Goal: Task Accomplishment & Management: Use online tool/utility

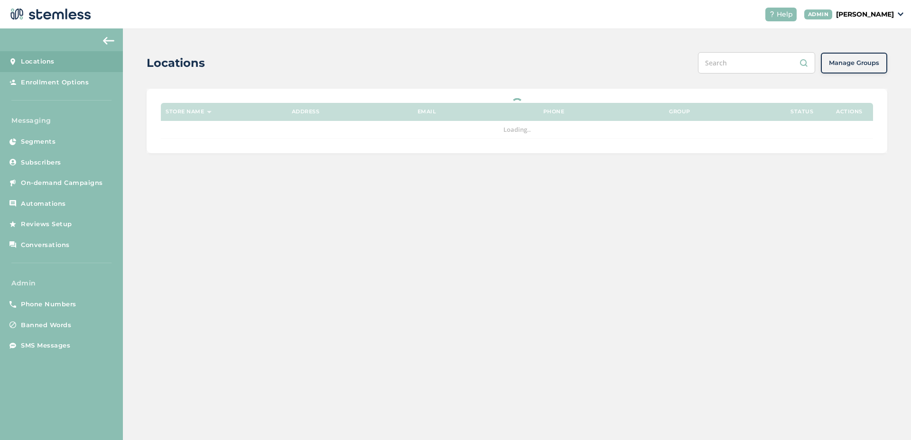
click at [83, 189] on link "On-demand Campaigns" at bounding box center [61, 183] width 123 height 21
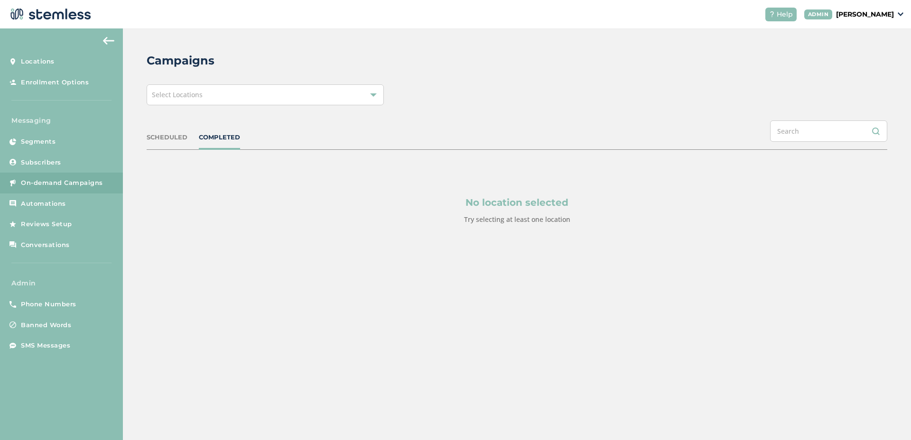
click at [231, 101] on div "Select Locations" at bounding box center [265, 94] width 237 height 21
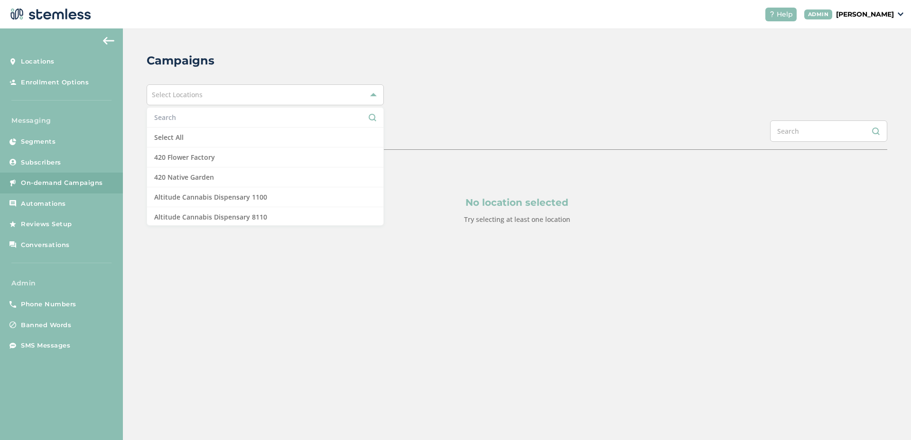
click at [196, 121] on input "text" at bounding box center [265, 117] width 222 height 10
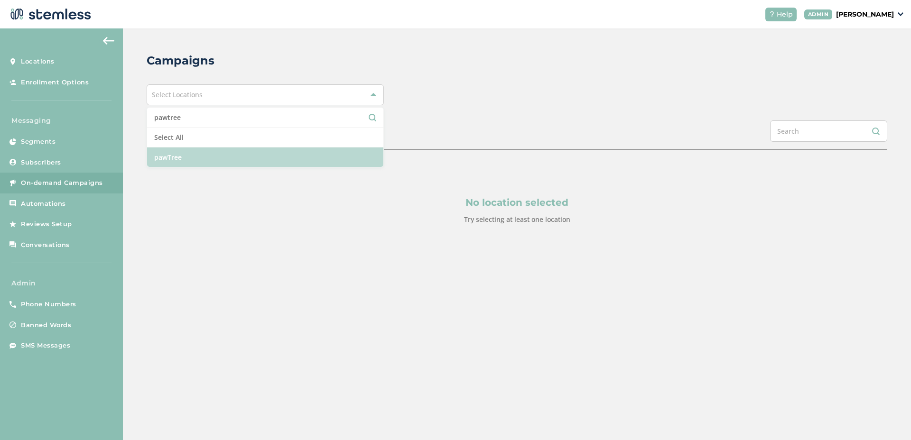
type input "pawtree"
click at [196, 155] on li "pawTree" at bounding box center [265, 157] width 236 height 19
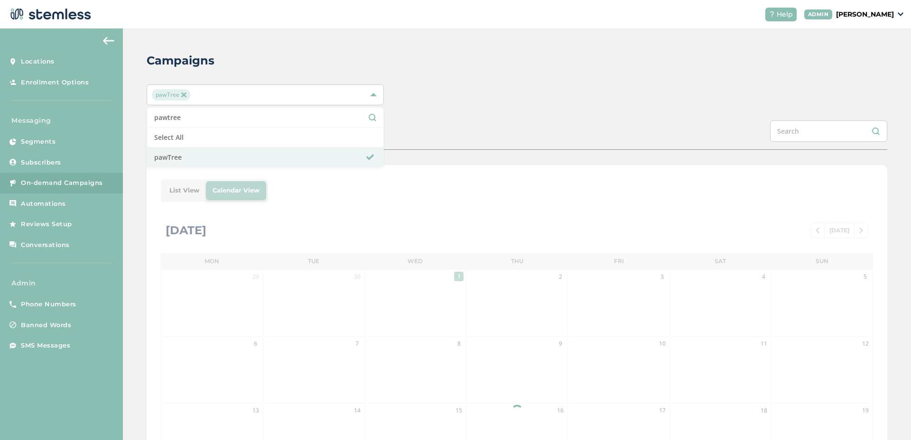
click at [543, 85] on div "pawTree pawtree Select All pawTree" at bounding box center [517, 94] width 741 height 21
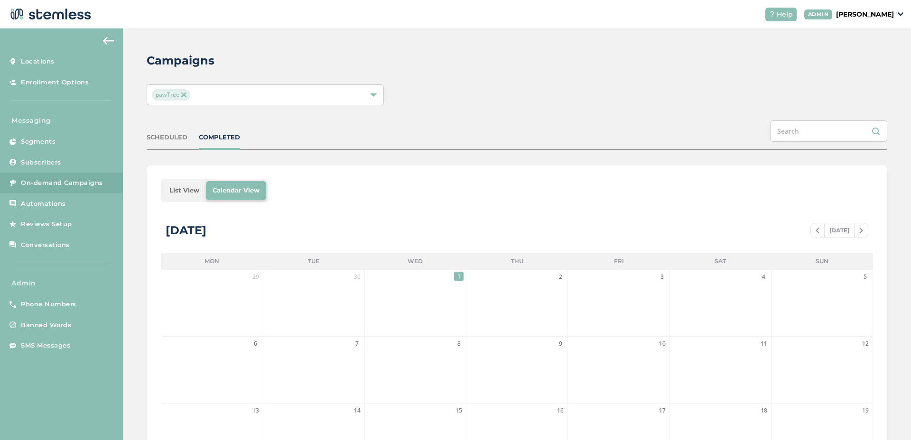
click at [176, 189] on li "List View" at bounding box center [184, 190] width 43 height 19
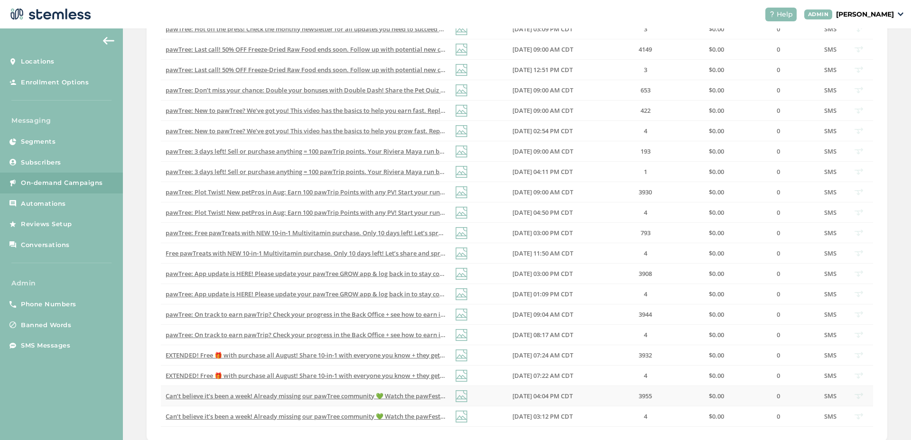
scroll to position [290, 0]
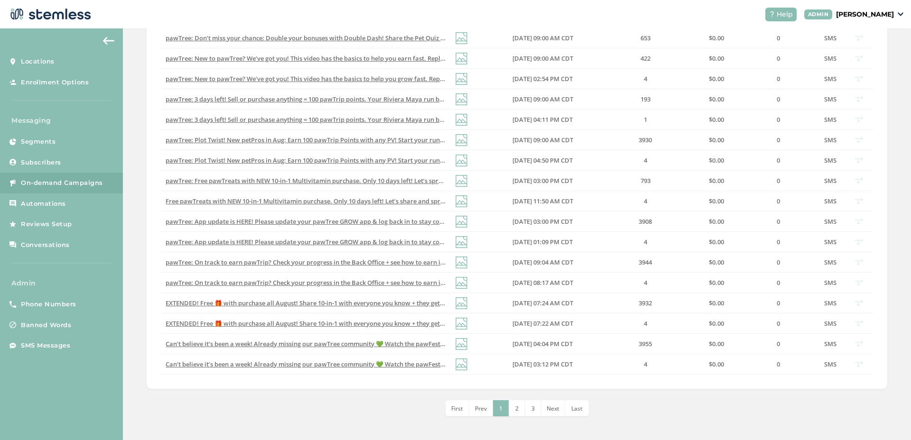
click at [577, 405] on span "Last" at bounding box center [576, 409] width 11 height 8
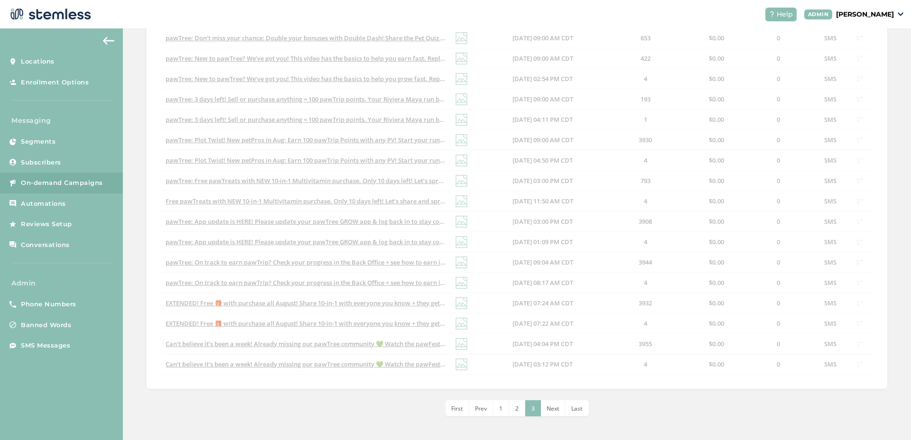
scroll to position [0, 0]
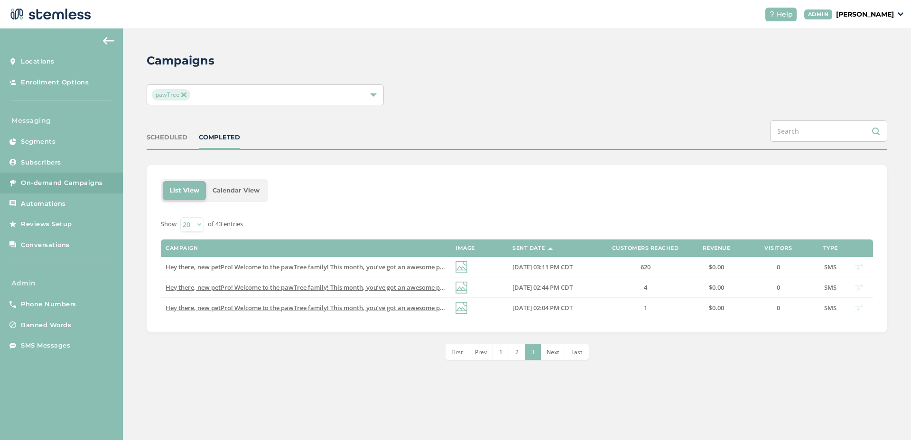
click at [525, 354] on li "3" at bounding box center [533, 352] width 16 height 16
click at [524, 354] on li "2" at bounding box center [517, 352] width 16 height 16
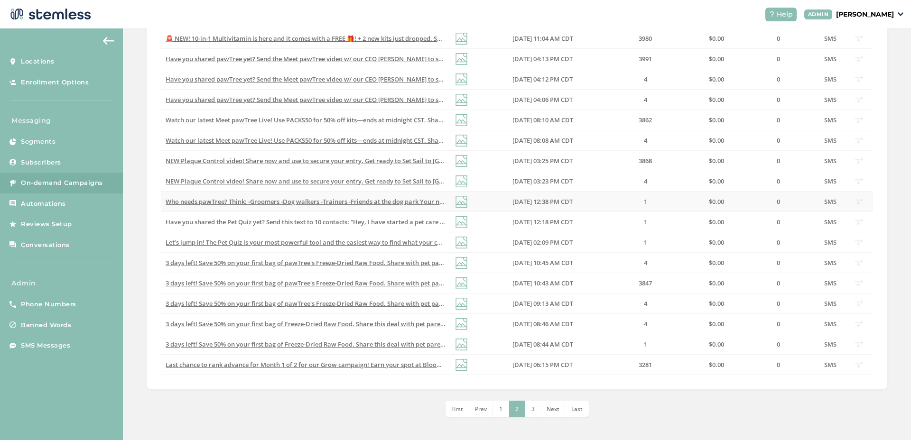
scroll to position [290, 0]
click at [505, 397] on div "List View Calendar View Show 20 50 100 of 43 entries Campaign Image Sent Date C…" at bounding box center [517, 146] width 741 height 542
click at [505, 401] on li "1" at bounding box center [501, 409] width 16 height 16
